Goal: Information Seeking & Learning: Learn about a topic

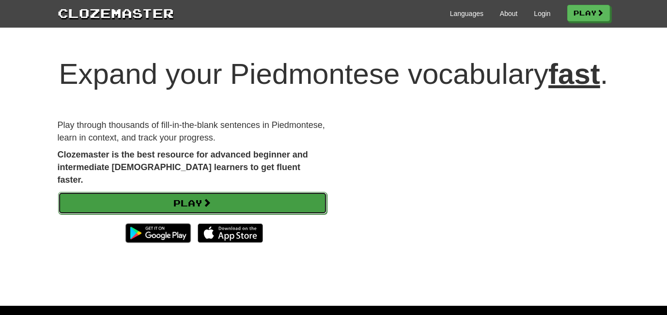
click at [184, 214] on link "Play" at bounding box center [192, 203] width 269 height 22
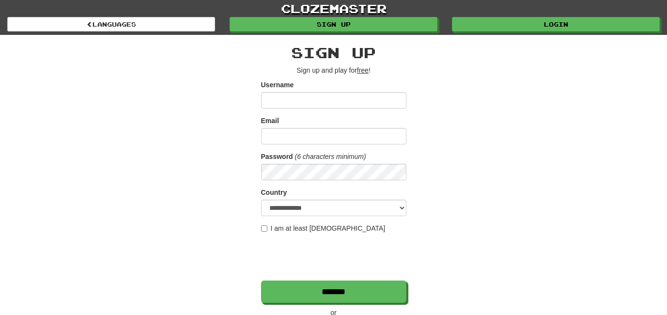
click at [338, 99] on input "Username" at bounding box center [333, 100] width 145 height 16
type input "******"
type input "**********"
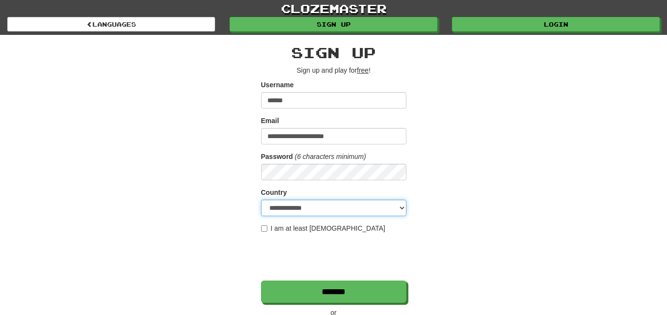
select select "**"
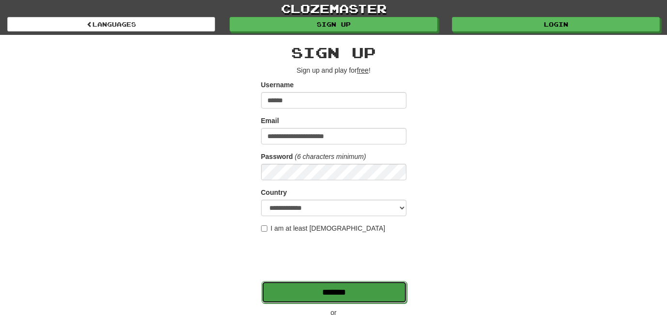
click at [296, 290] on input "*******" at bounding box center [333, 292] width 145 height 22
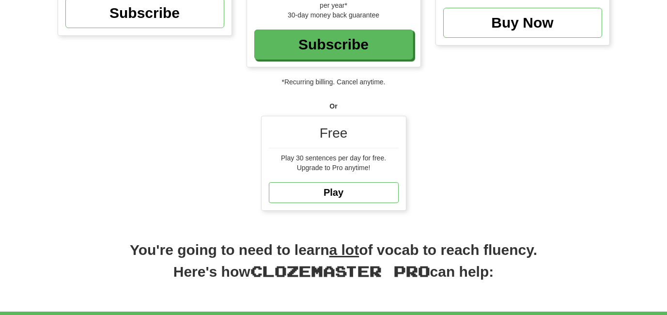
scroll to position [268, 0]
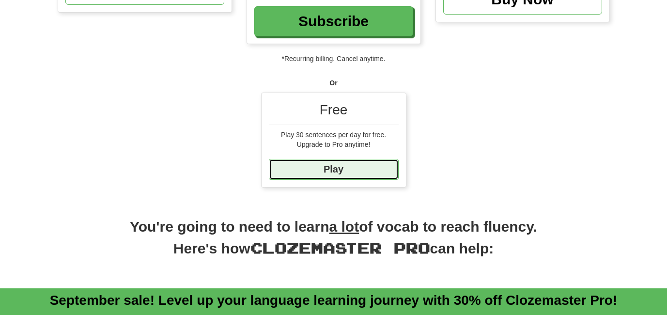
click at [333, 169] on link "Play" at bounding box center [334, 169] width 130 height 21
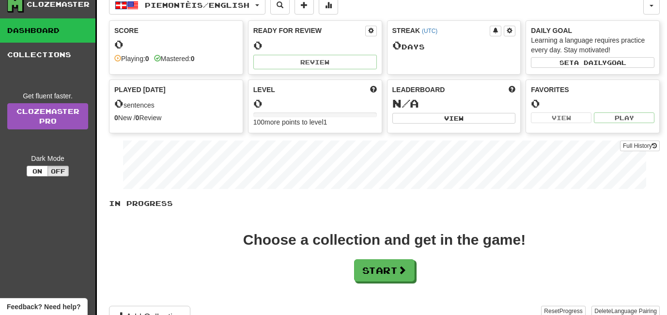
scroll to position [44, 0]
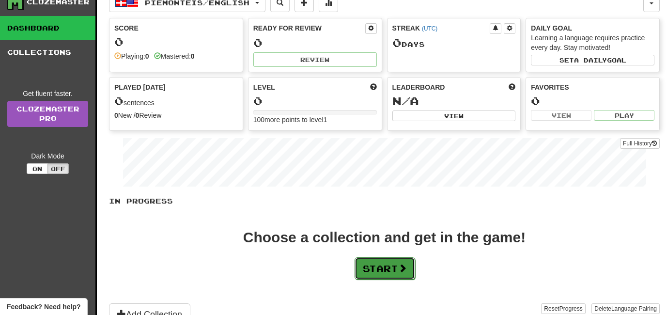
click at [372, 264] on button "Start" at bounding box center [384, 268] width 61 height 22
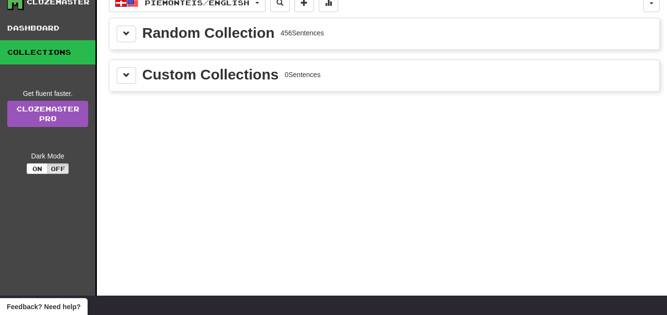
scroll to position [0, 0]
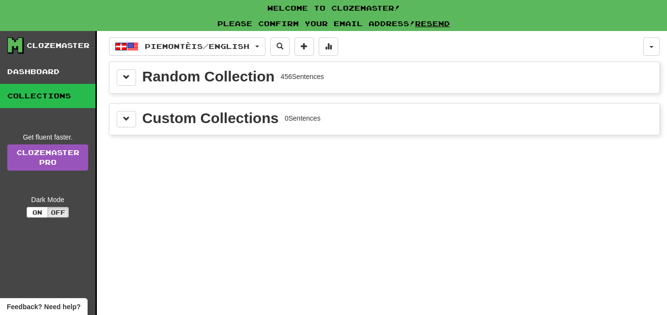
click at [242, 77] on div "Random Collection" at bounding box center [208, 76] width 132 height 15
click at [133, 78] on button at bounding box center [126, 77] width 19 height 16
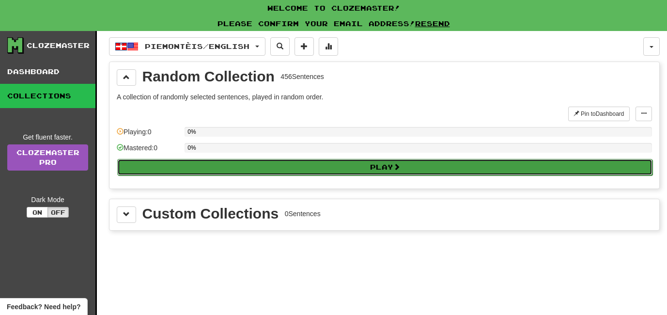
click at [267, 168] on button "Play" at bounding box center [384, 167] width 535 height 16
select select "**"
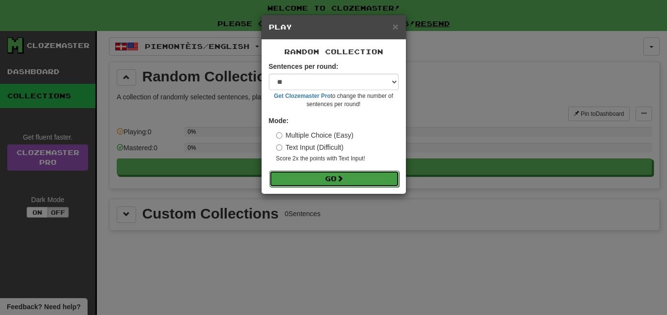
click at [296, 180] on button "Go" at bounding box center [334, 178] width 130 height 16
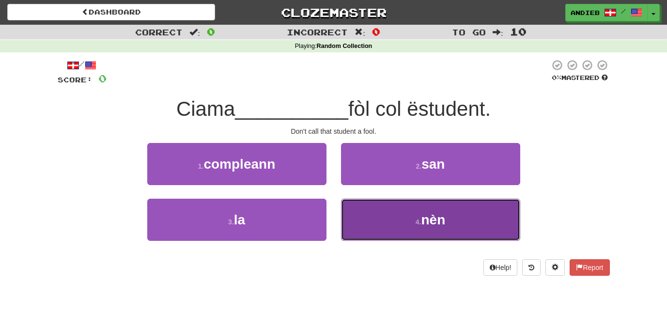
click at [403, 231] on button "4 . nèn" at bounding box center [430, 220] width 179 height 42
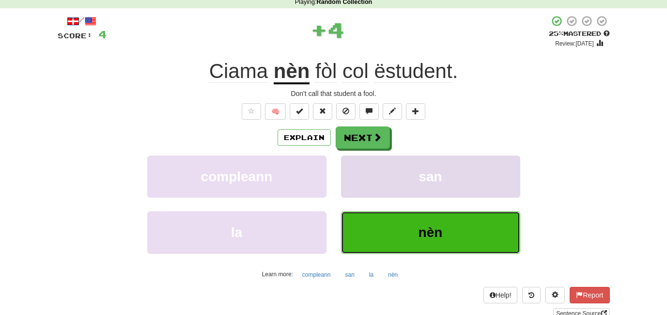
scroll to position [49, 0]
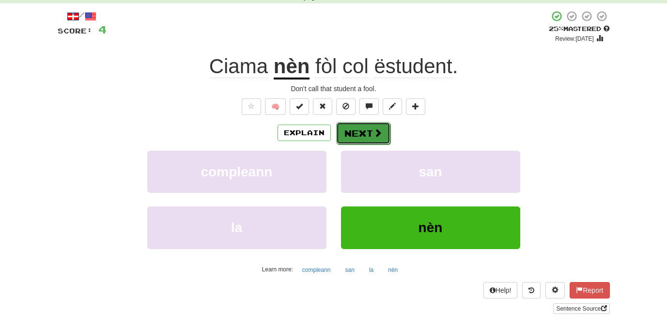
click at [363, 133] on button "Next" at bounding box center [363, 133] width 54 height 22
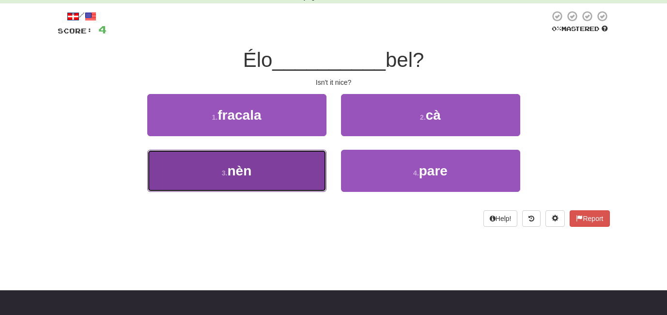
click at [281, 173] on button "3 . nèn" at bounding box center [236, 171] width 179 height 42
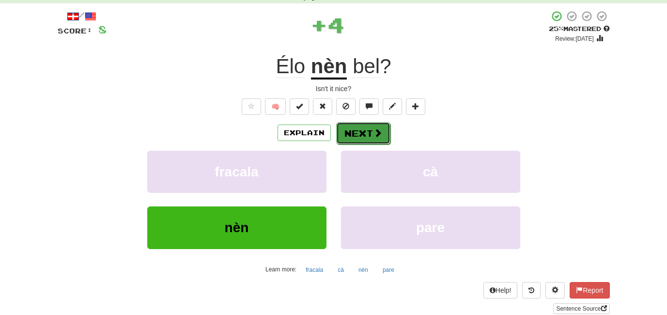
click at [367, 130] on button "Next" at bounding box center [363, 133] width 54 height 22
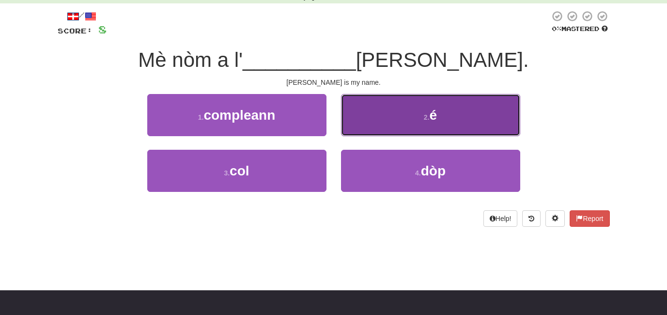
click at [454, 126] on button "2 . é" at bounding box center [430, 115] width 179 height 42
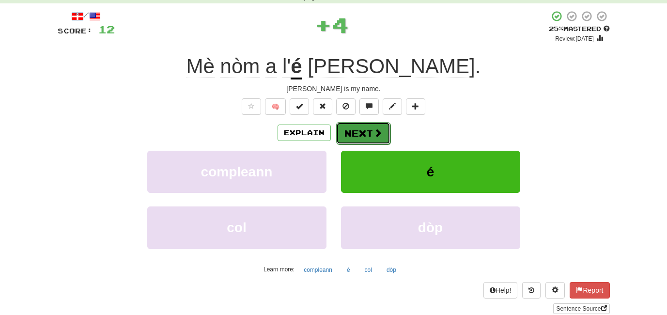
click at [363, 125] on button "Next" at bounding box center [363, 133] width 54 height 22
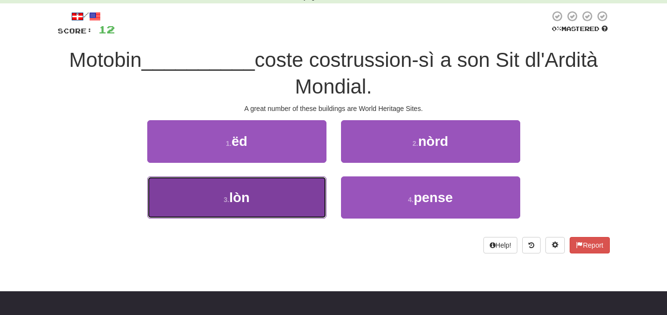
click at [295, 192] on button "3 . lòn" at bounding box center [236, 197] width 179 height 42
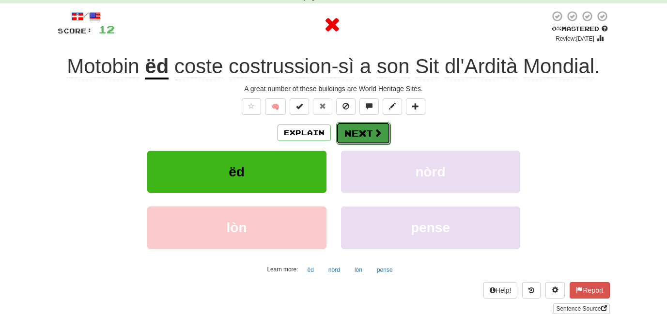
click at [357, 135] on button "Next" at bounding box center [363, 133] width 54 height 22
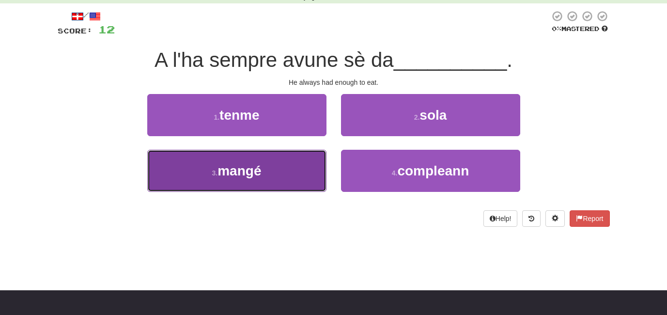
click at [304, 168] on button "3 . mangé" at bounding box center [236, 171] width 179 height 42
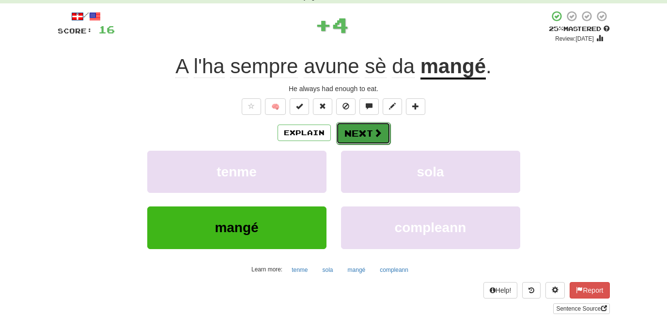
click at [367, 134] on button "Next" at bounding box center [363, 133] width 54 height 22
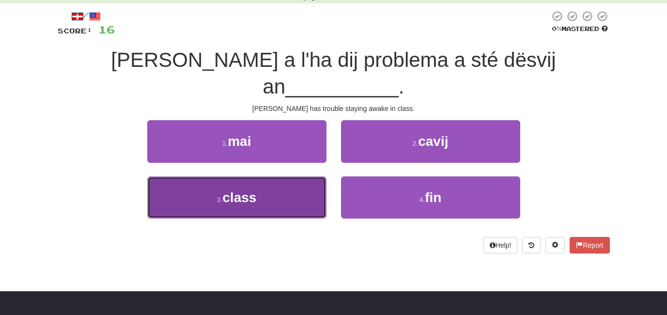
click at [281, 176] on button "3 . class" at bounding box center [236, 197] width 179 height 42
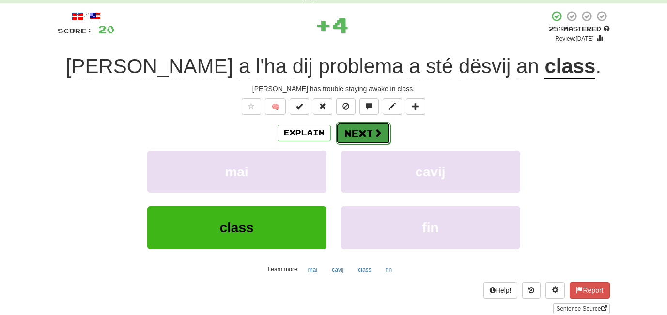
click at [361, 137] on button "Next" at bounding box center [363, 133] width 54 height 22
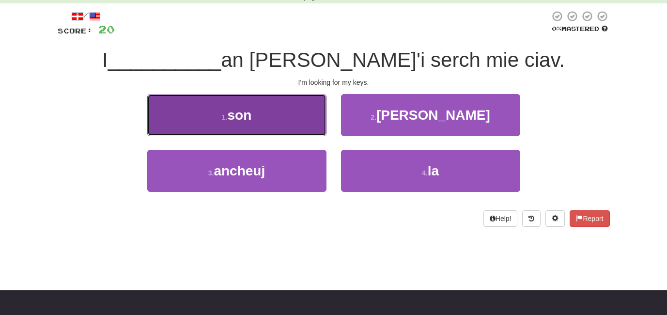
click at [248, 114] on span "son" at bounding box center [239, 114] width 24 height 15
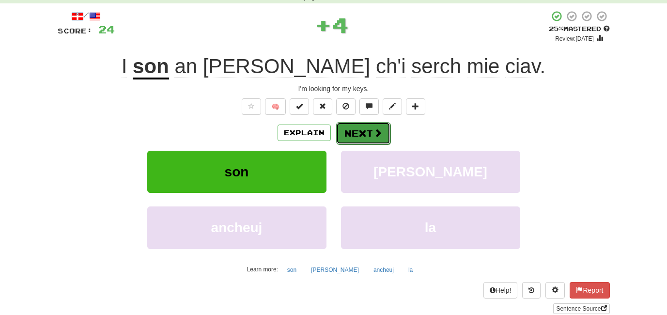
click at [359, 133] on button "Next" at bounding box center [363, 133] width 54 height 22
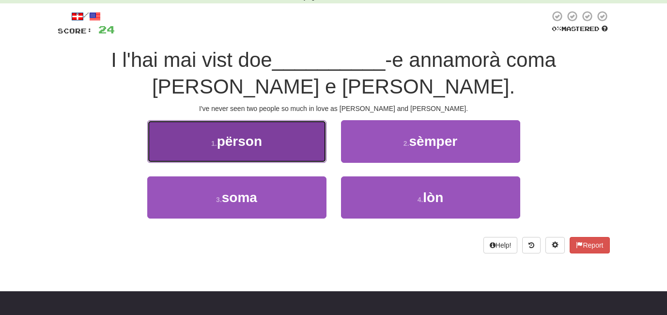
click at [261, 149] on button "1 . përson" at bounding box center [236, 141] width 179 height 42
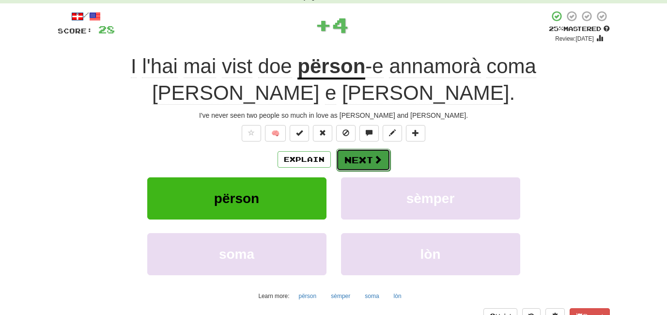
click at [352, 149] on button "Next" at bounding box center [363, 160] width 54 height 22
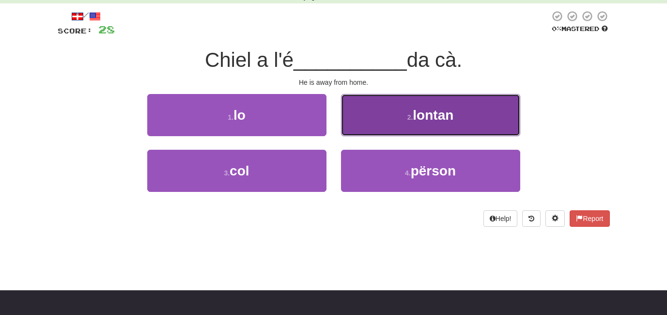
click at [407, 115] on small "2 ." at bounding box center [410, 117] width 6 height 8
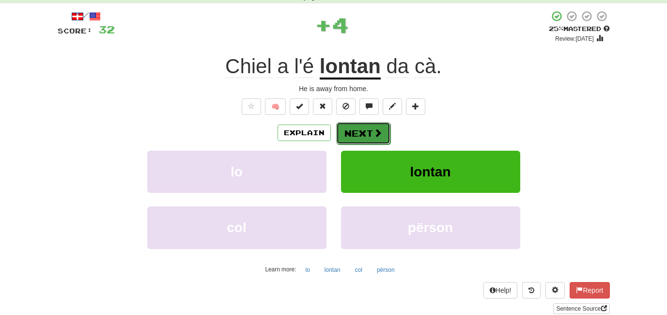
click at [363, 126] on button "Next" at bounding box center [363, 133] width 54 height 22
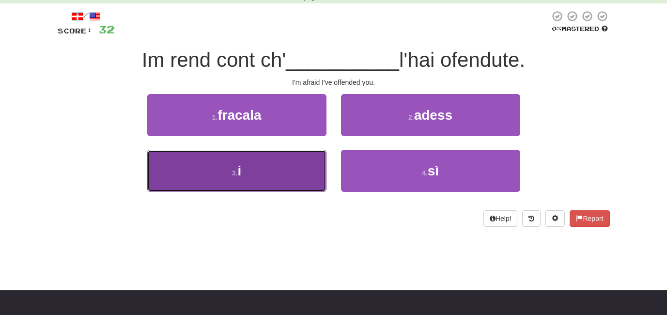
click at [300, 175] on button "3 . i" at bounding box center [236, 171] width 179 height 42
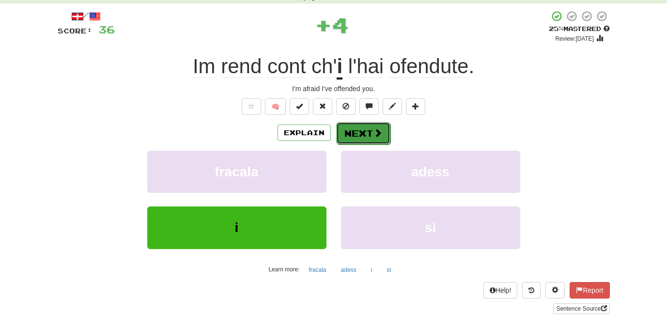
click at [360, 134] on button "Next" at bounding box center [363, 133] width 54 height 22
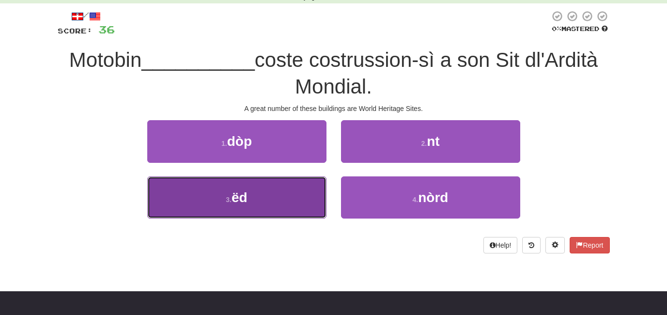
click at [283, 188] on button "3 . ëd" at bounding box center [236, 197] width 179 height 42
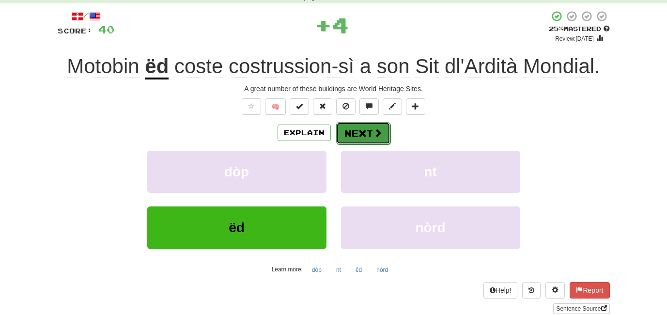
click at [363, 136] on button "Next" at bounding box center [363, 133] width 54 height 22
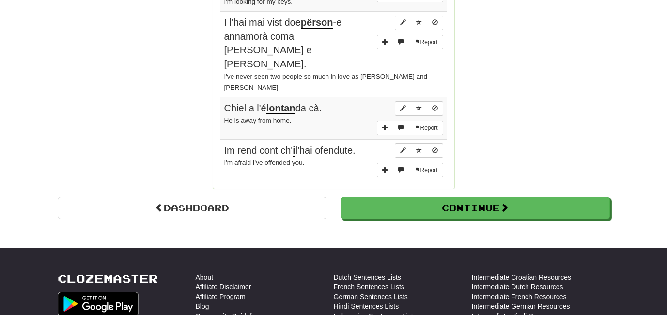
scroll to position [912, 0]
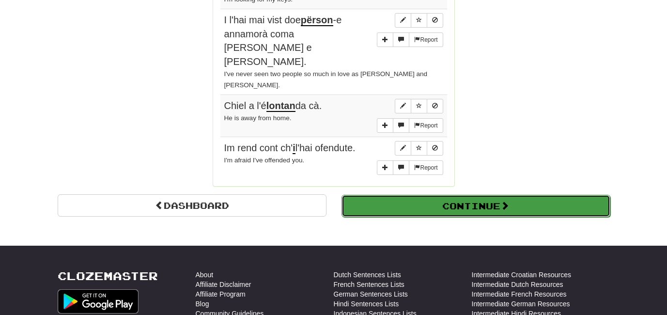
click at [477, 195] on button "Continue" at bounding box center [475, 206] width 269 height 22
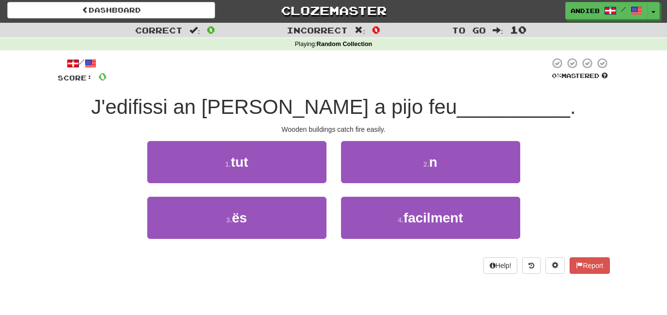
scroll to position [0, 0]
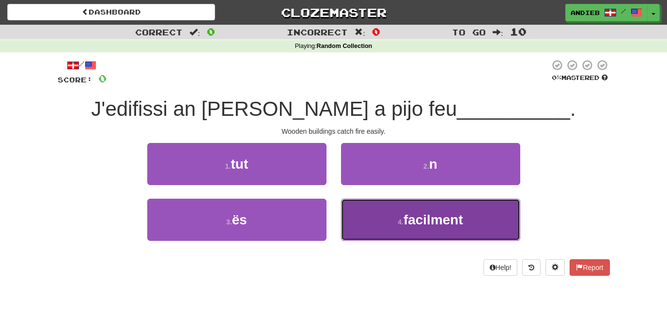
click at [402, 221] on small "4 ." at bounding box center [401, 222] width 6 height 8
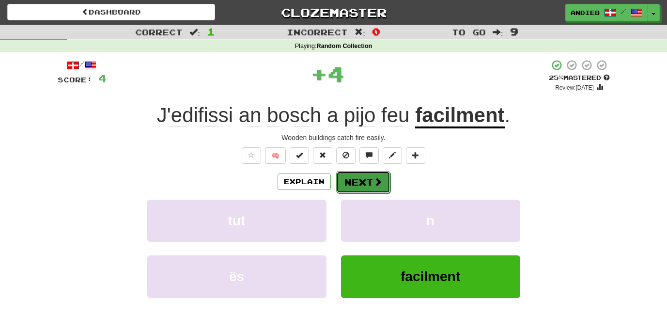
click at [367, 184] on button "Next" at bounding box center [363, 182] width 54 height 22
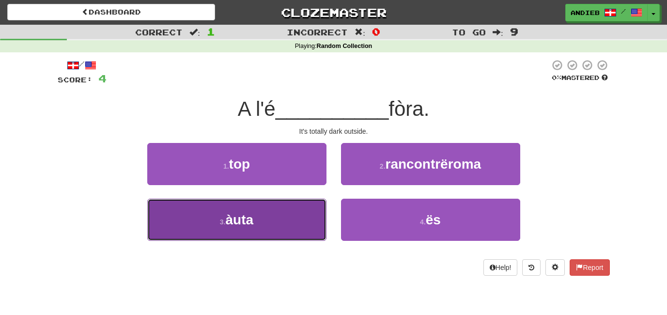
click at [267, 219] on button "3 . àuta" at bounding box center [236, 220] width 179 height 42
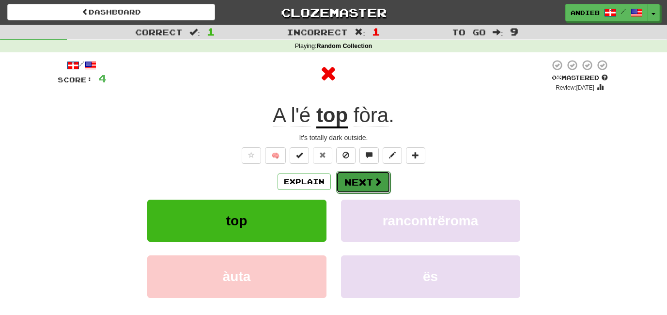
click at [361, 181] on button "Next" at bounding box center [363, 182] width 54 height 22
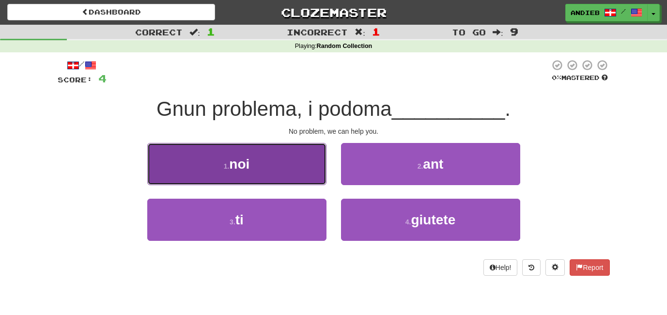
click at [293, 176] on button "1 . noi" at bounding box center [236, 164] width 179 height 42
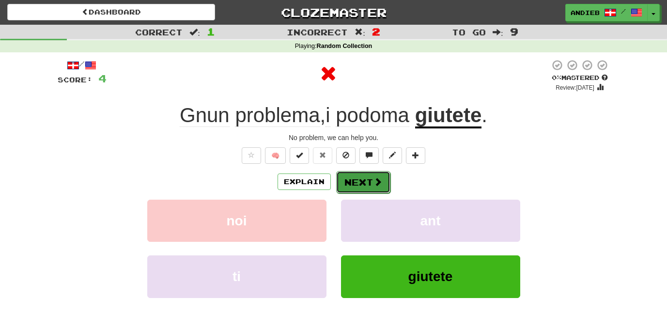
click at [356, 187] on button "Next" at bounding box center [363, 182] width 54 height 22
